Goal: Find specific page/section: Find specific page/section

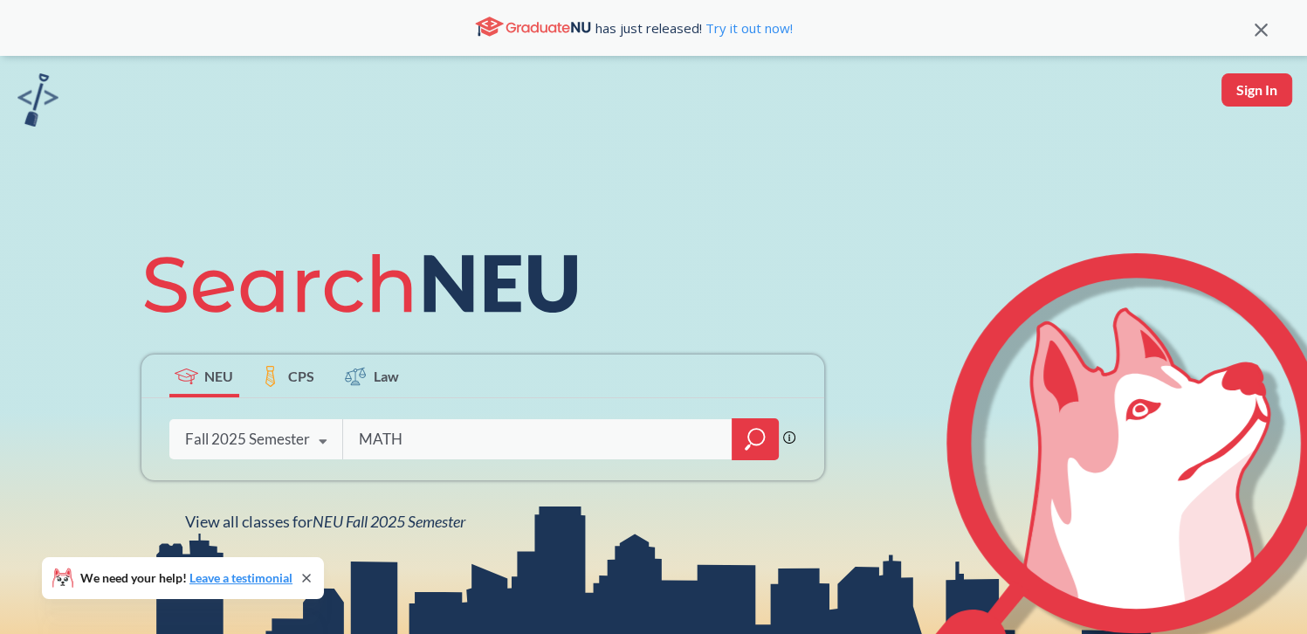
type input "MATH"
click at [758, 444] on icon "magnifying glass" at bounding box center [756, 437] width 16 height 16
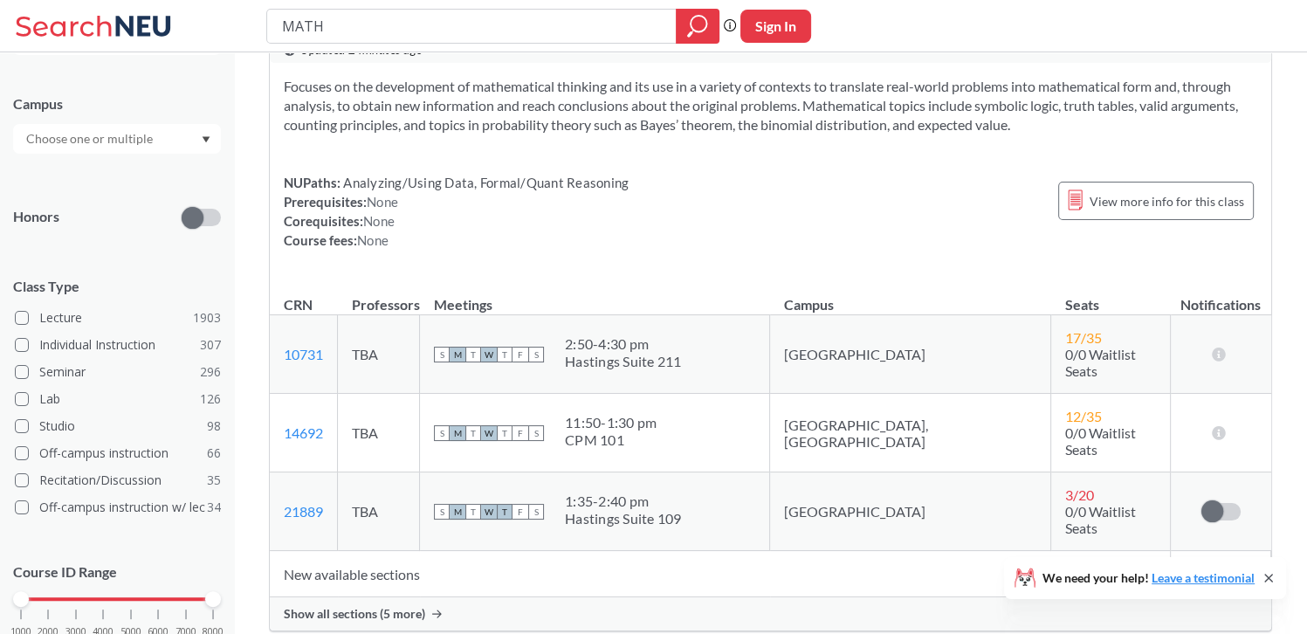
scroll to position [849, 0]
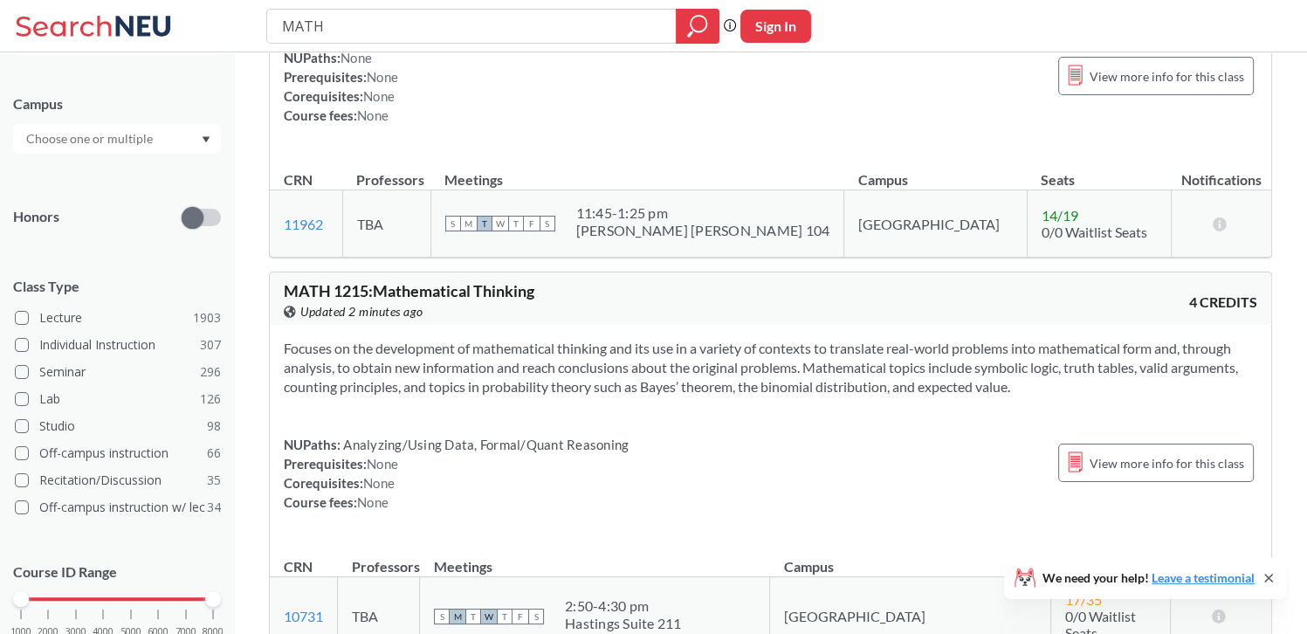
click at [172, 137] on div at bounding box center [117, 139] width 208 height 30
click at [151, 171] on span "( 2061 )" at bounding box center [168, 177] width 35 height 15
